Goal: Transaction & Acquisition: Purchase product/service

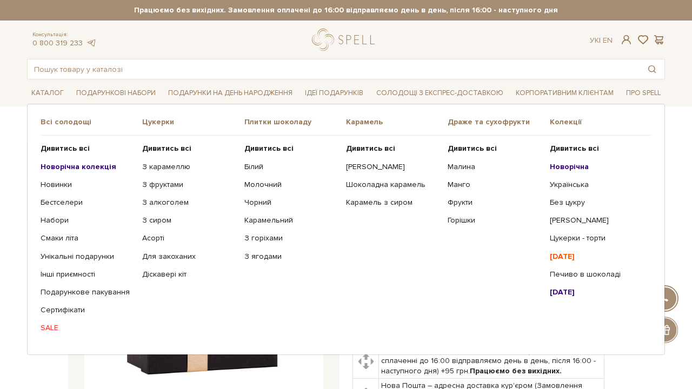
click at [583, 167] on b "Новорічна" at bounding box center [569, 166] width 39 height 9
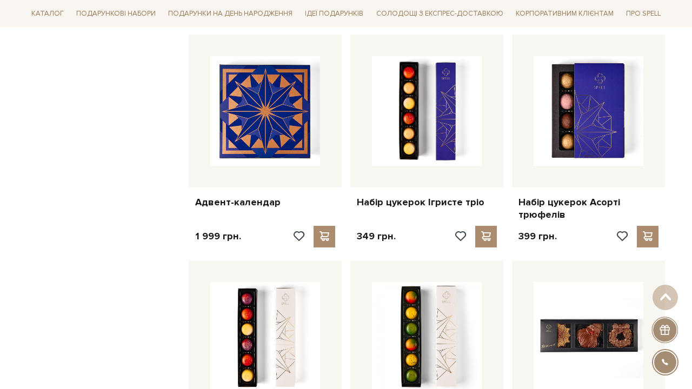
scroll to position [851, 0]
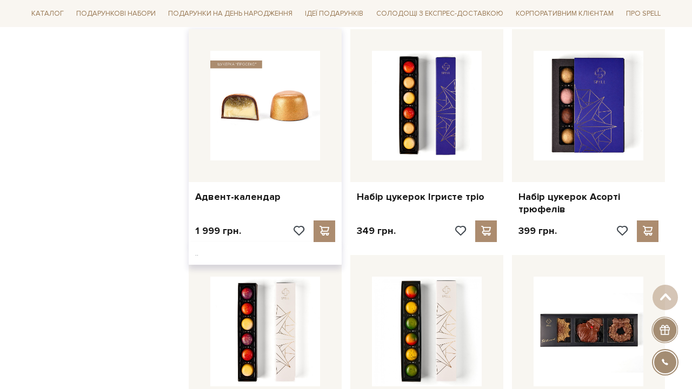
click at [229, 133] on img at bounding box center [265, 106] width 110 height 110
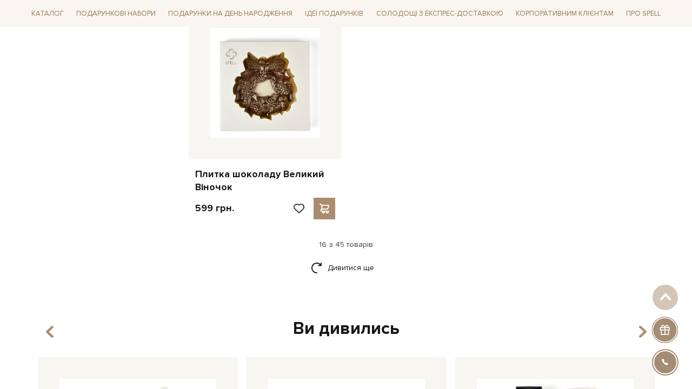
scroll to position [1328, 0]
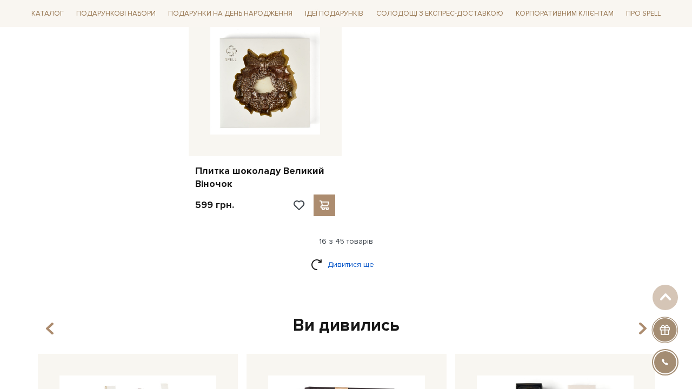
click at [369, 255] on link "Дивитися ще" at bounding box center [346, 264] width 70 height 19
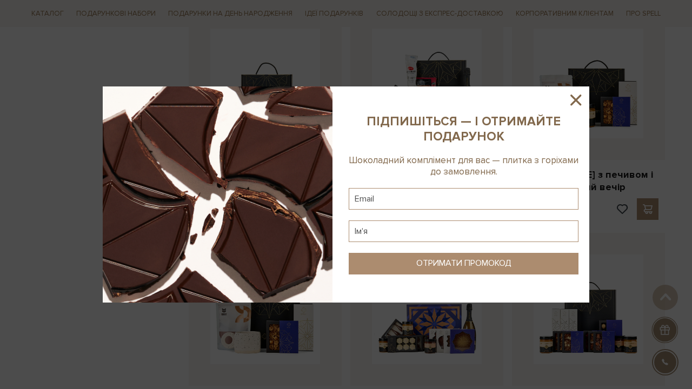
scroll to position [1734, 0]
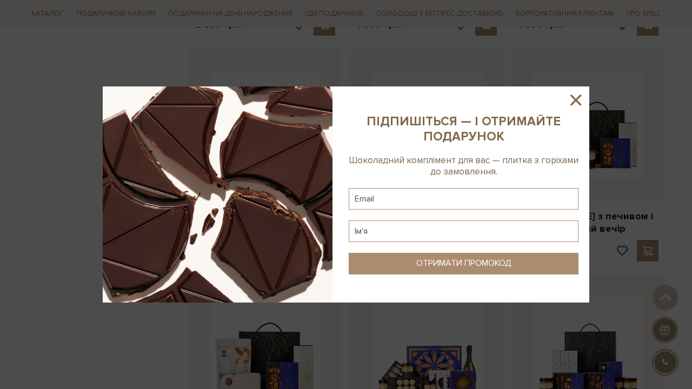
click at [579, 99] on icon at bounding box center [575, 100] width 18 height 18
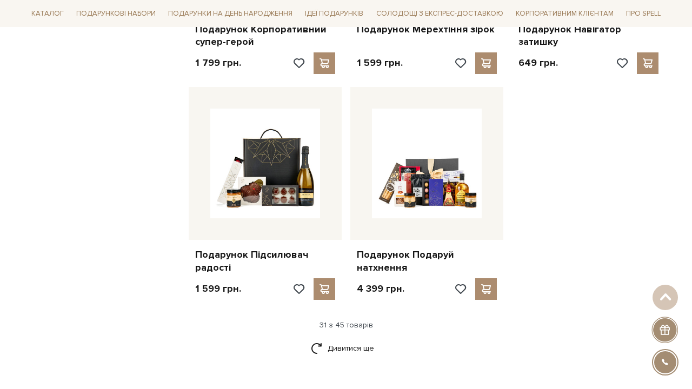
scroll to position [2379, 0]
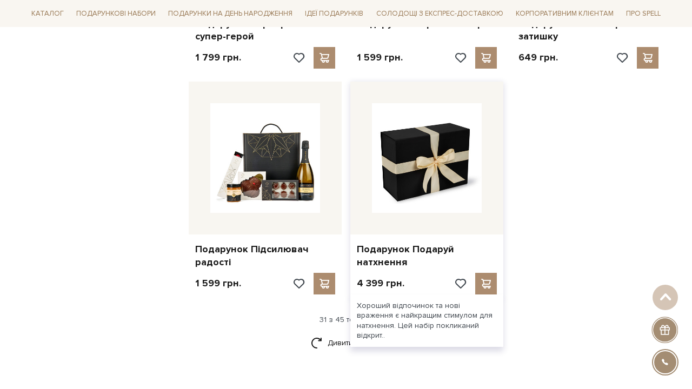
click at [423, 159] on img at bounding box center [427, 158] width 110 height 110
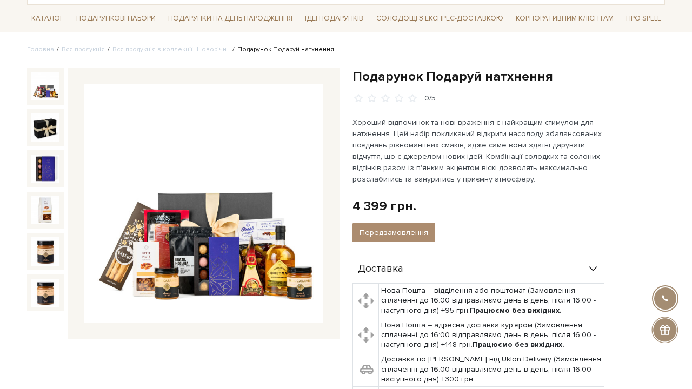
scroll to position [106, 0]
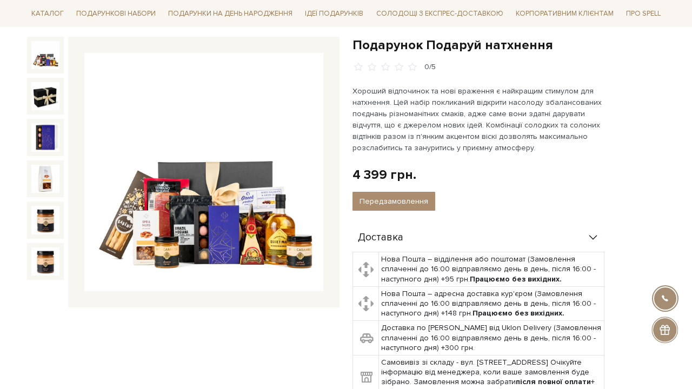
drag, startPoint x: 112, startPoint y: 363, endPoint x: 429, endPoint y: 148, distance: 382.7
click at [429, 148] on p "Хороший відпочинок та нові враження є найкращим стимулом для натхнення. Цей наб…" at bounding box center [478, 119] width 253 height 68
